Goal: Task Accomplishment & Management: Manage account settings

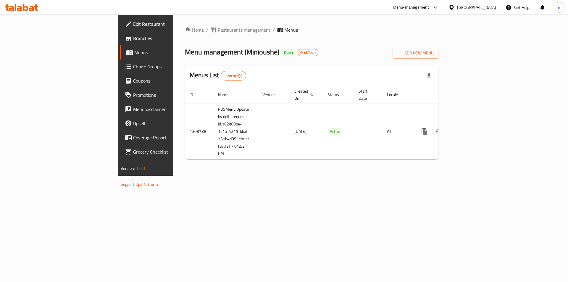
click at [133, 36] on span "Branches" at bounding box center [170, 38] width 75 height 7
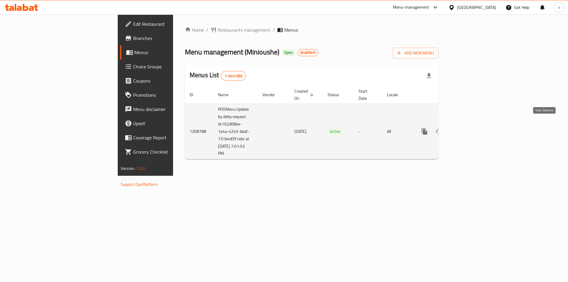
click at [471, 128] on icon "enhanced table" at bounding box center [467, 131] width 7 height 7
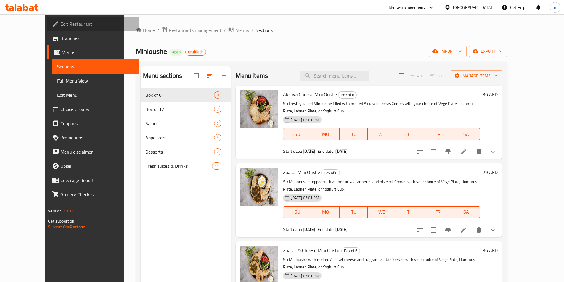
click at [60, 23] on span "Edit Restaurant" at bounding box center [97, 23] width 74 height 7
